Goal: Find specific page/section: Find specific page/section

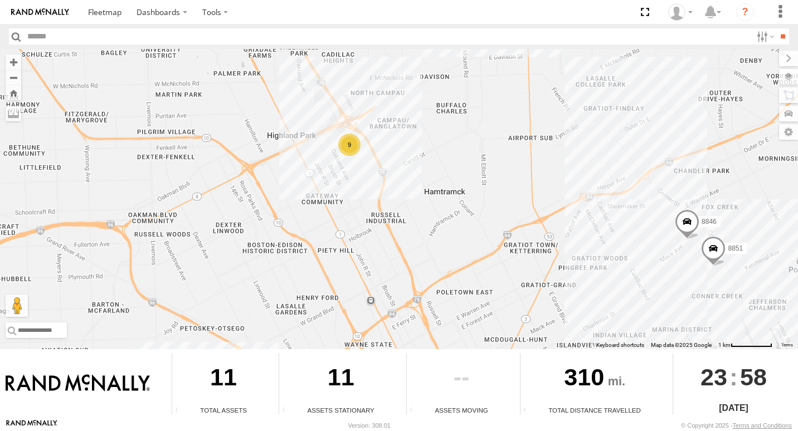
click at [352, 146] on div "9" at bounding box center [349, 145] width 22 height 22
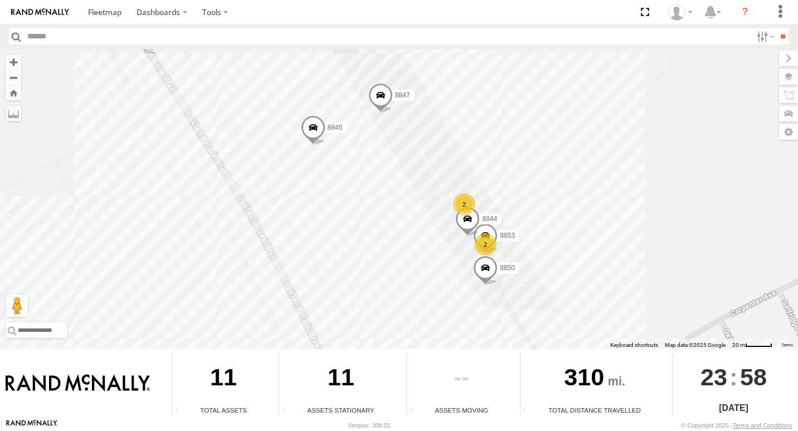
click at [464, 198] on div "2" at bounding box center [464, 204] width 22 height 22
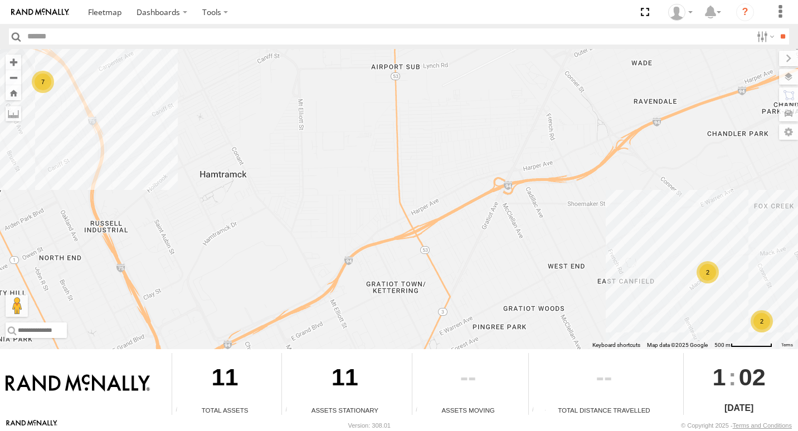
click at [759, 325] on div "2" at bounding box center [762, 322] width 22 height 22
